Goal: Transaction & Acquisition: Purchase product/service

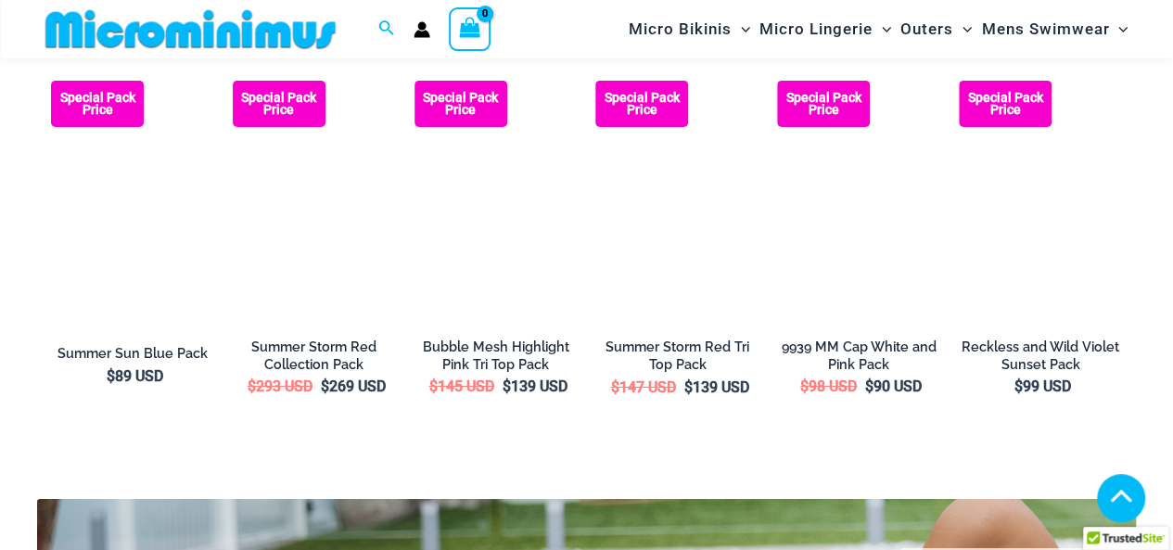
scroll to position [3046, 0]
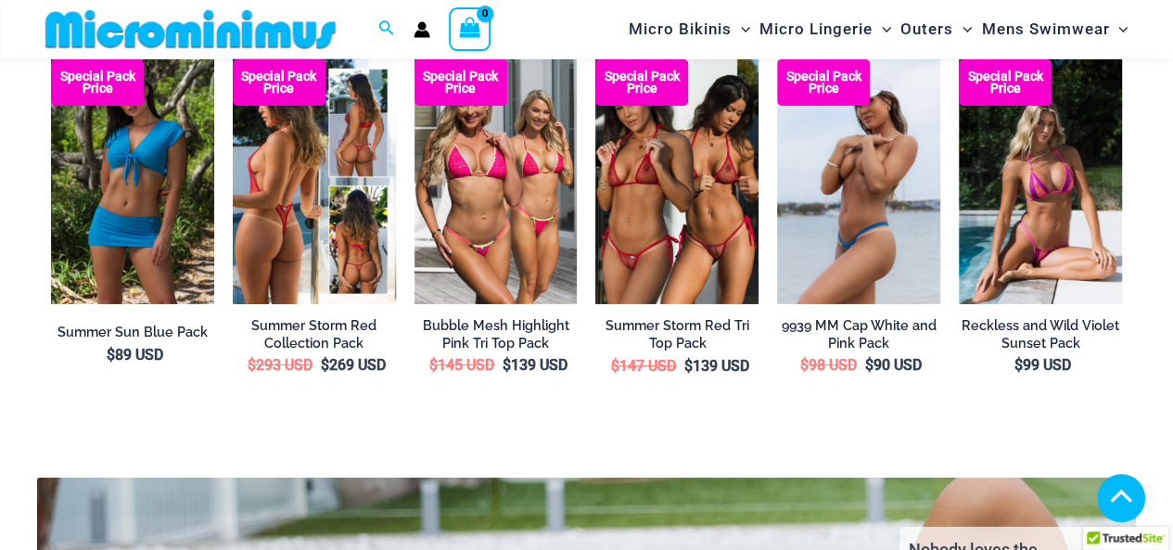
click at [275, 187] on img at bounding box center [314, 181] width 163 height 245
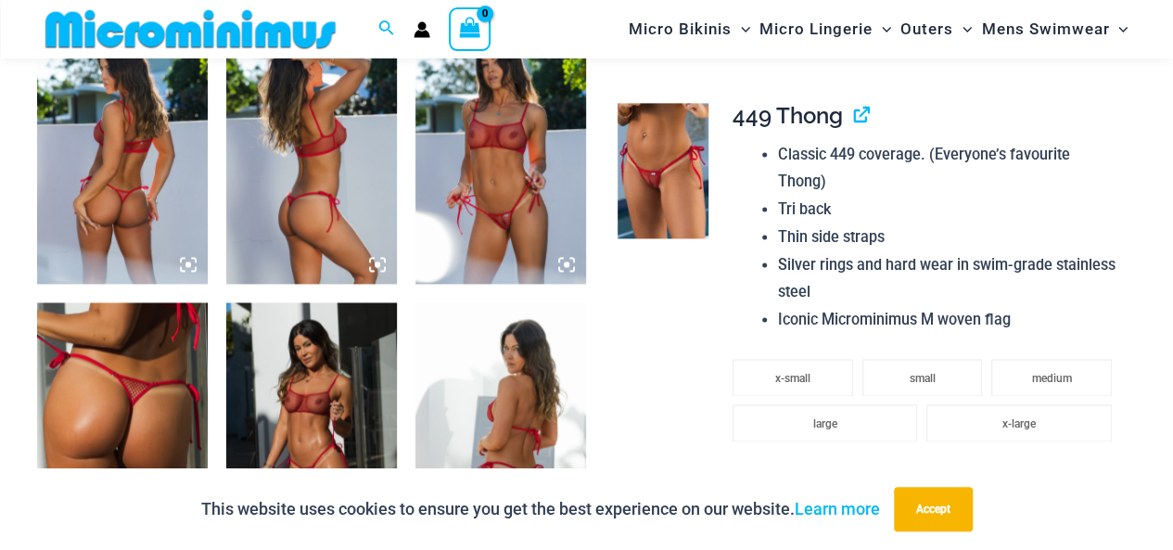
scroll to position [1282, 0]
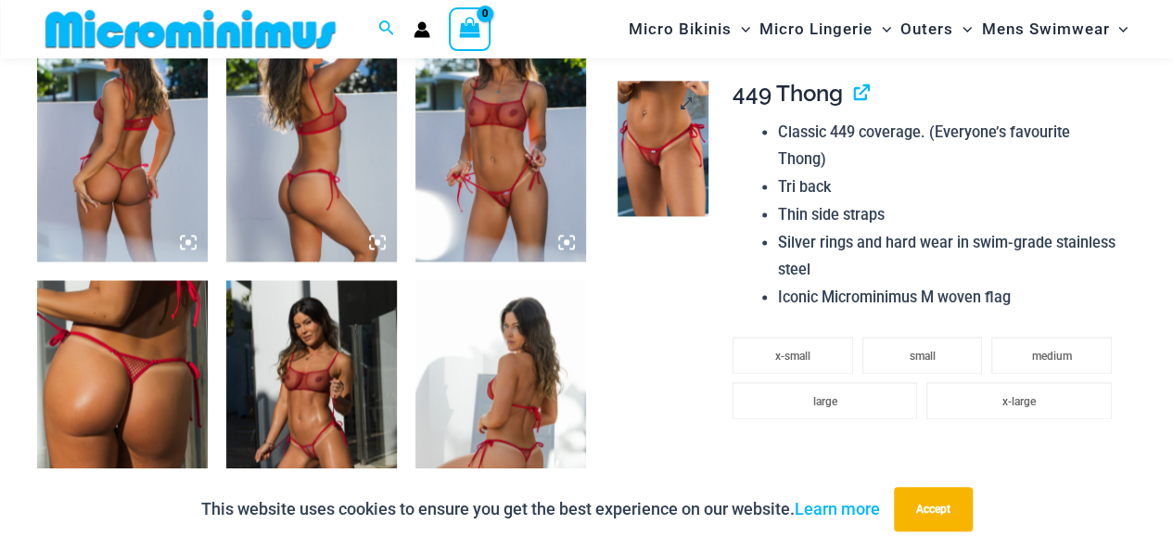
click at [658, 181] on img at bounding box center [663, 148] width 91 height 135
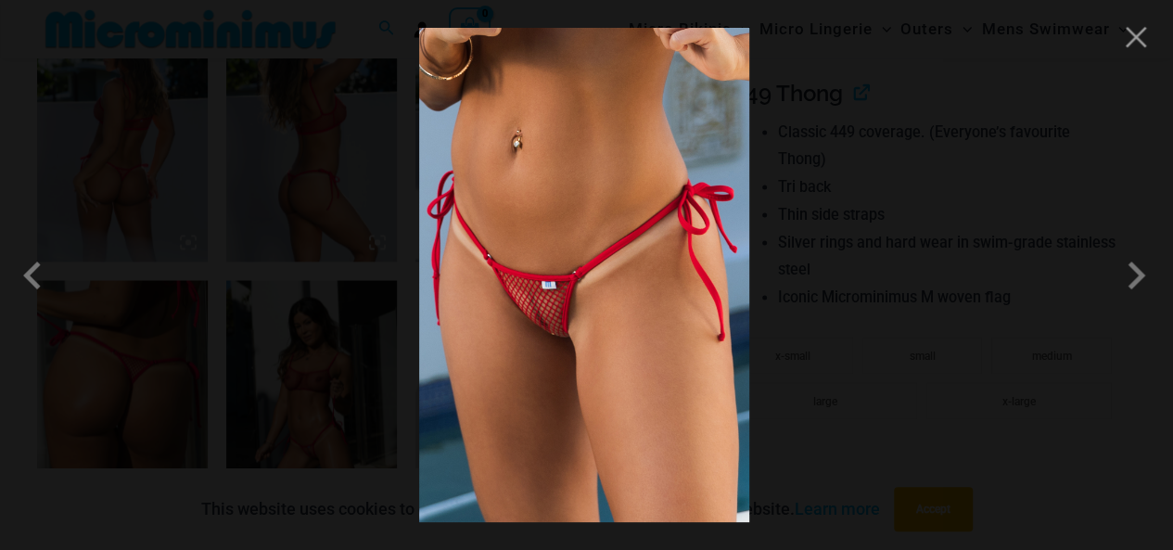
click at [537, 323] on img at bounding box center [584, 275] width 330 height 494
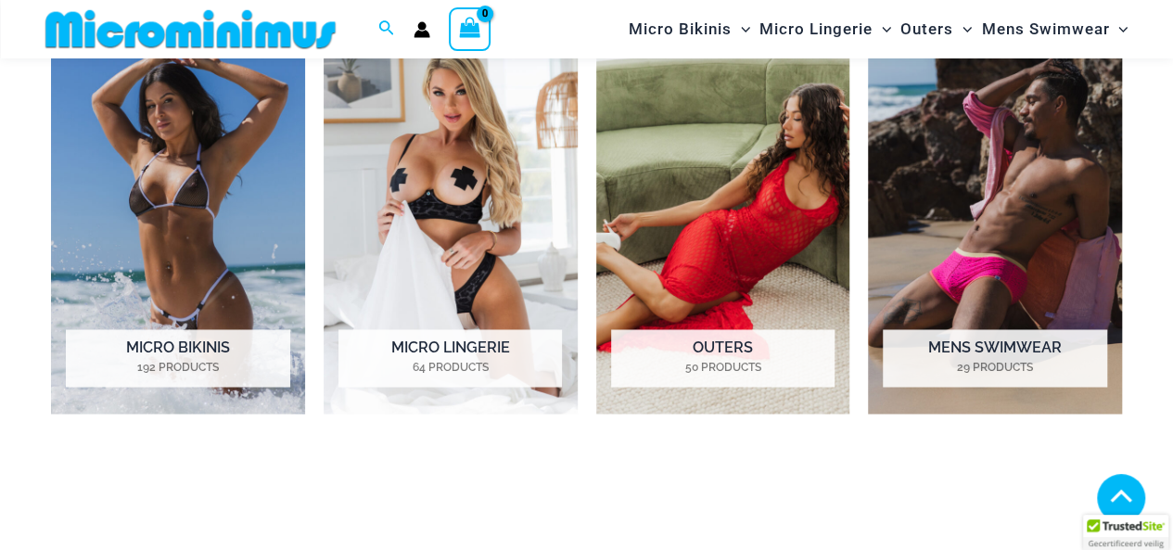
scroll to position [1375, 0]
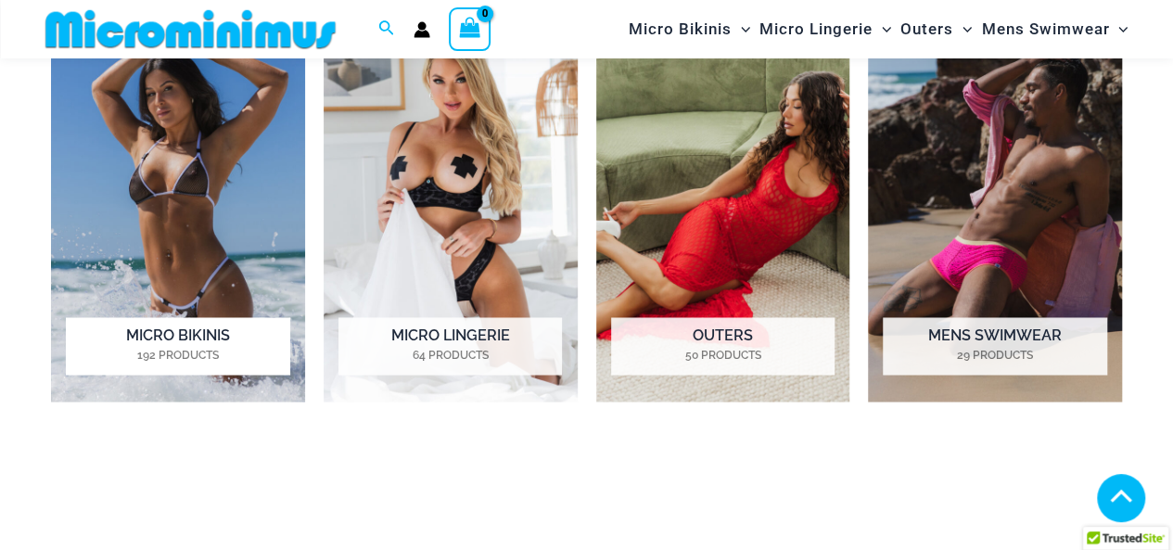
click at [178, 160] on img "Visit product category Micro Bikinis" at bounding box center [178, 204] width 254 height 394
